Goal: Find specific page/section: Find specific page/section

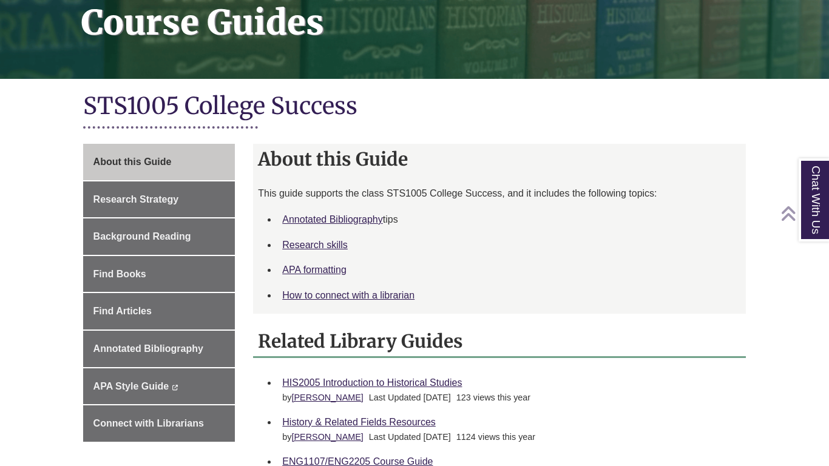
scroll to position [200, 0]
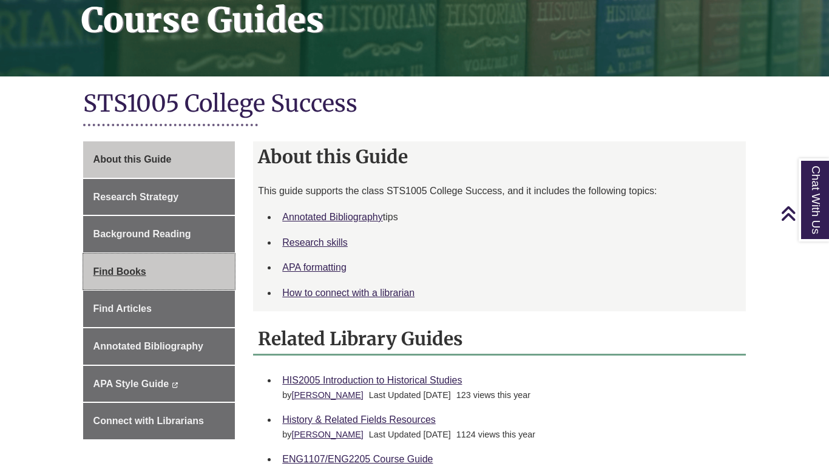
click at [129, 270] on span "Find Books" at bounding box center [119, 271] width 53 height 10
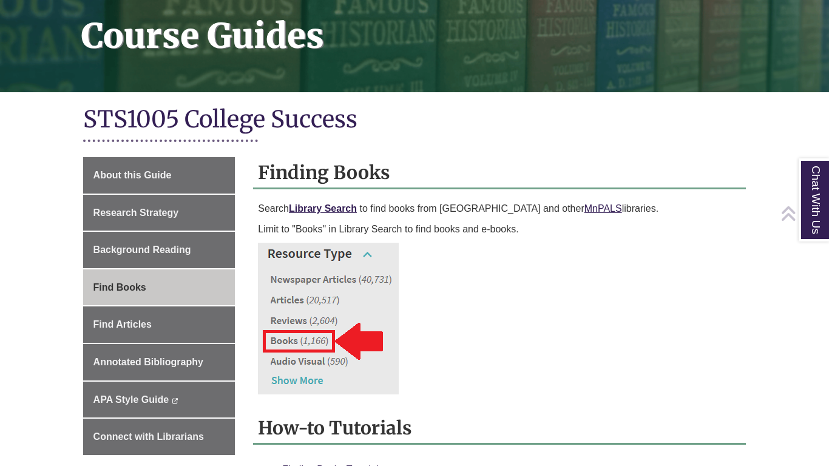
scroll to position [201, 0]
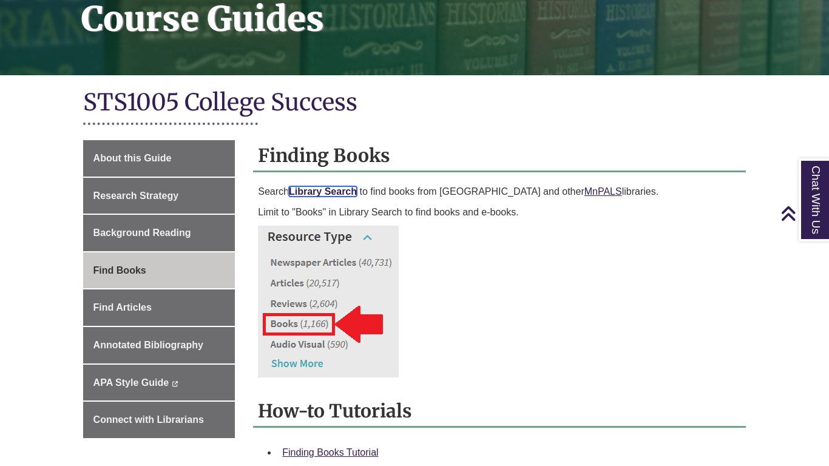
click at [313, 190] on link "Library Search" at bounding box center [323, 191] width 68 height 10
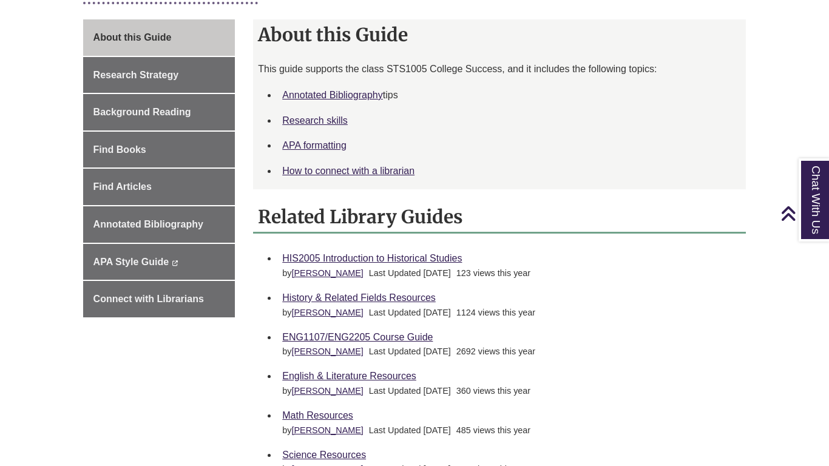
scroll to position [321, 0]
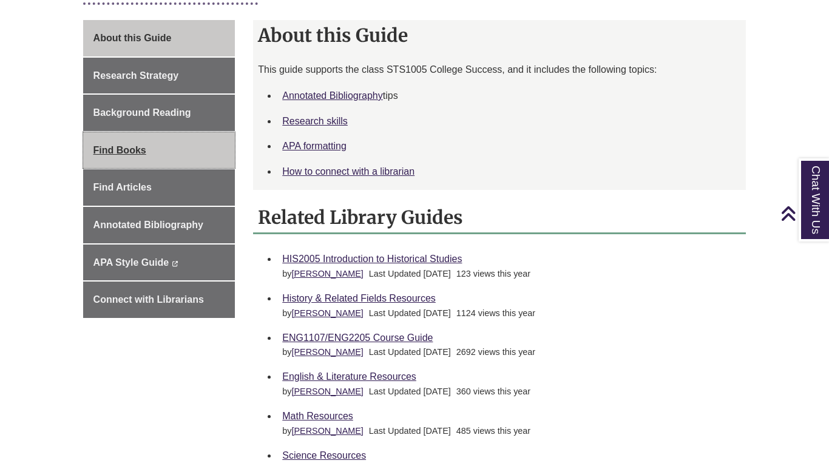
click at [143, 147] on span "Find Books" at bounding box center [119, 150] width 53 height 10
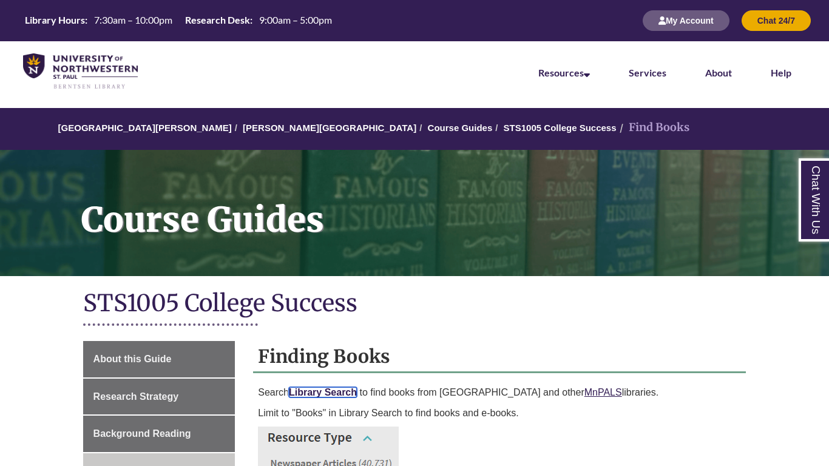
click at [340, 393] on link "Library Search" at bounding box center [323, 392] width 68 height 10
